Goal: Check status: Check status

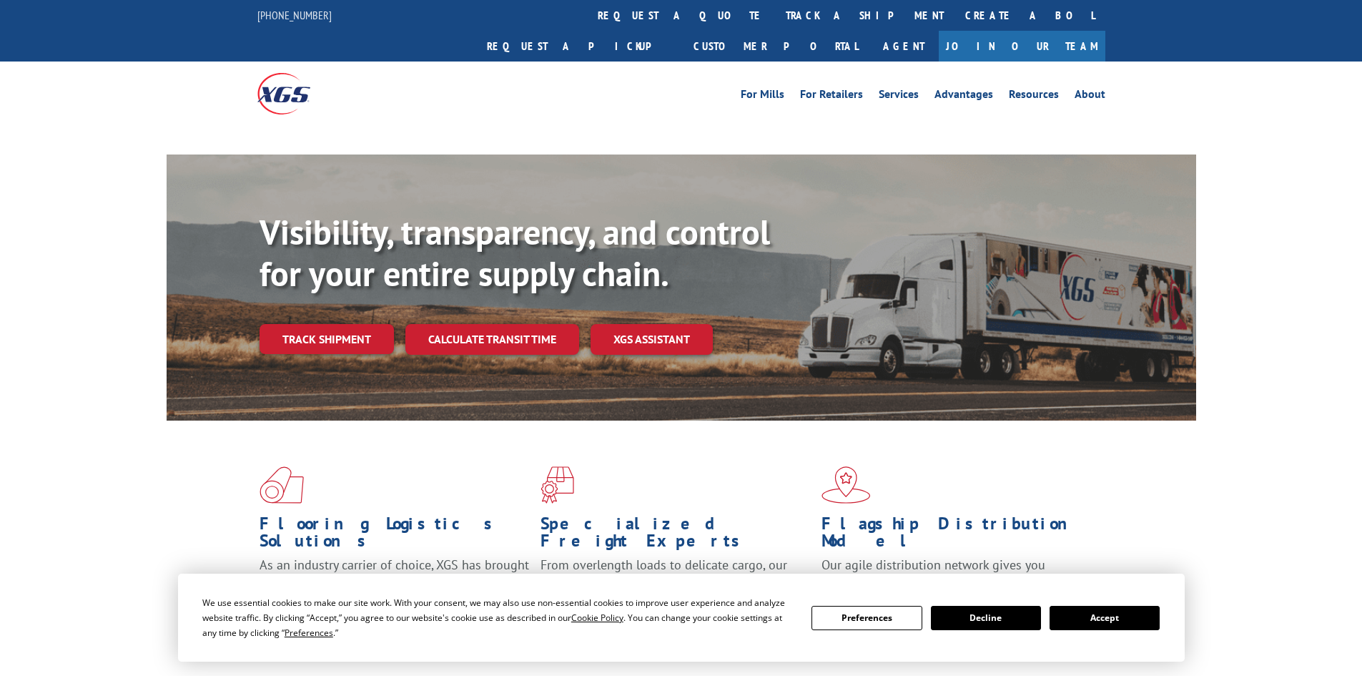
click at [335, 333] on div "Visibility, transparency, and control for your entire supply chain. Track shipm…" at bounding box center [727, 311] width 936 height 199
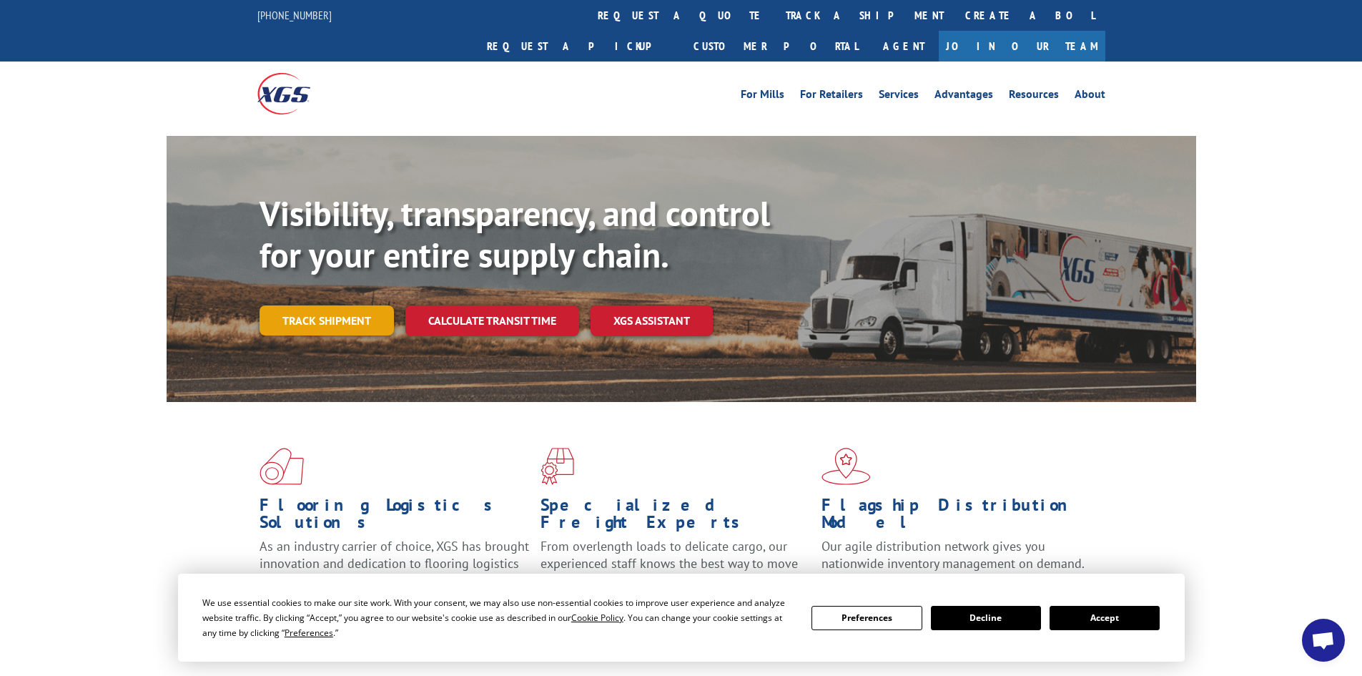
click at [330, 305] on link "Track shipment" at bounding box center [326, 320] width 134 height 30
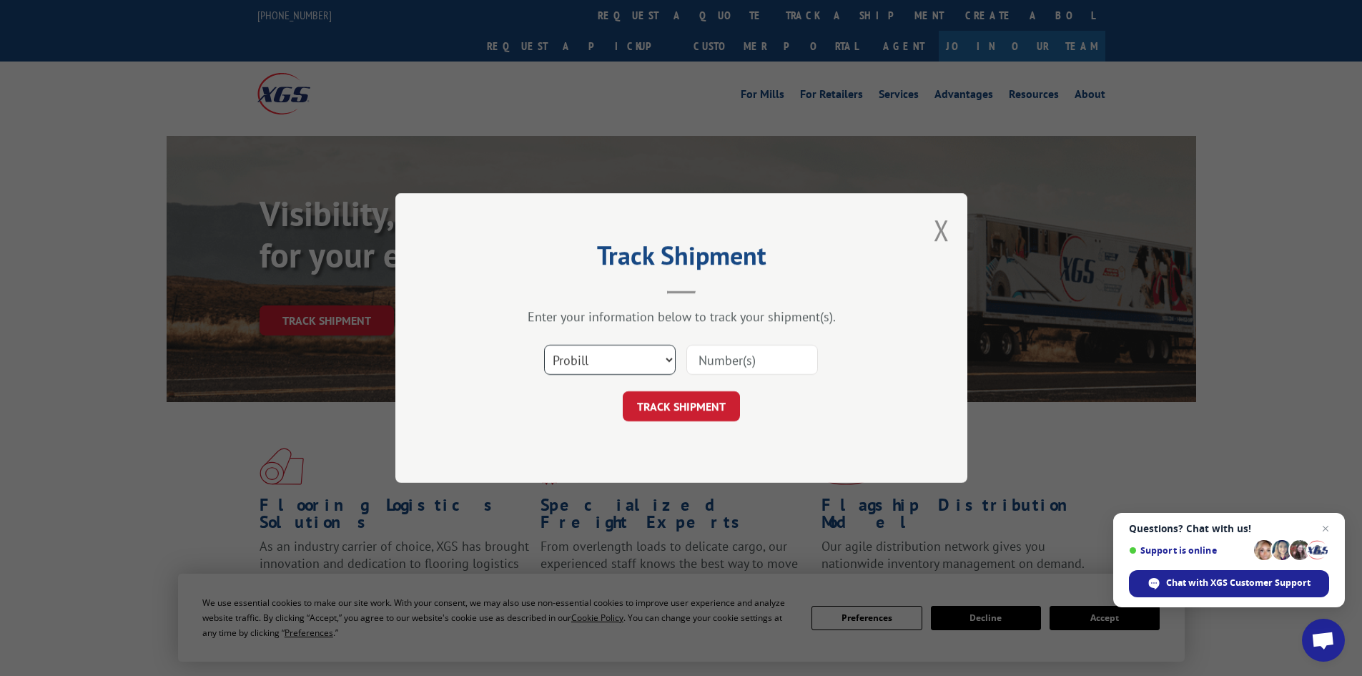
click at [660, 350] on select "Select category... Probill BOL PO" at bounding box center [610, 360] width 132 height 30
select select "bol"
click at [544, 345] on select "Select category... Probill BOL PO" at bounding box center [610, 360] width 132 height 30
click at [732, 357] on input at bounding box center [752, 360] width 132 height 30
paste input "485149"
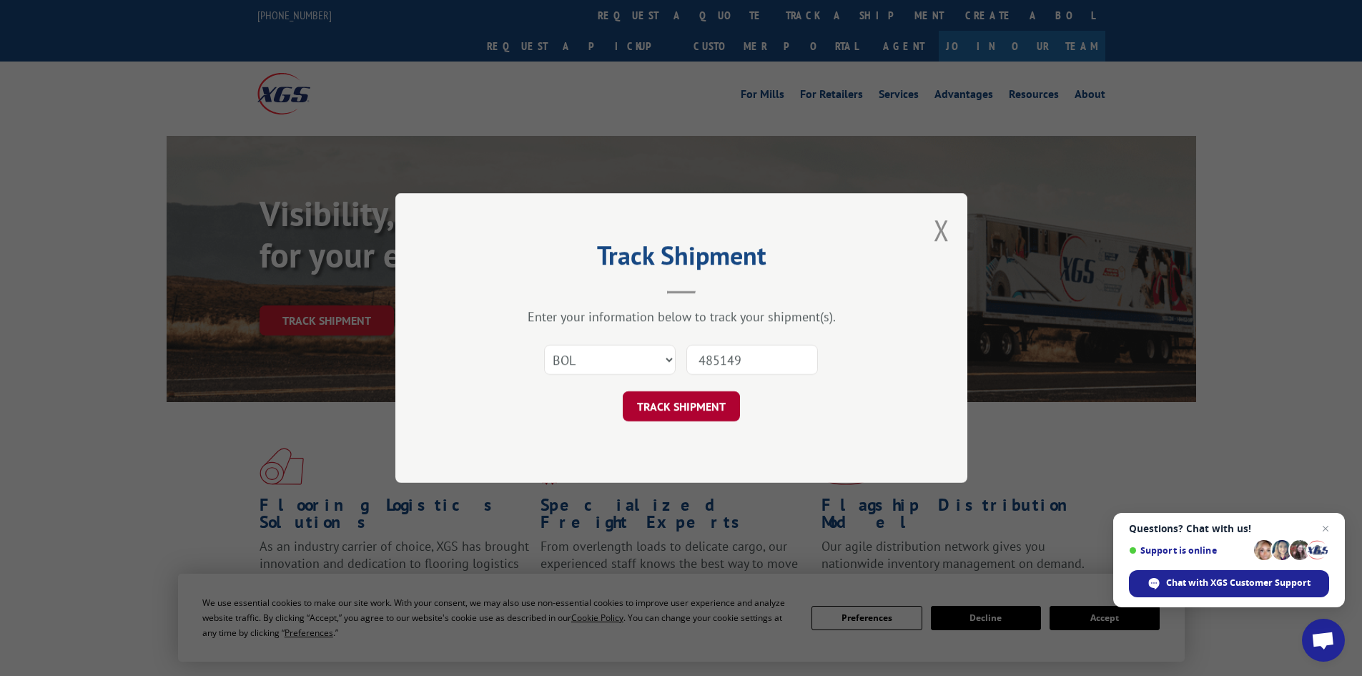
type input "485149"
click at [704, 406] on button "TRACK SHIPMENT" at bounding box center [681, 406] width 117 height 30
